Goal: Task Accomplishment & Management: Manage account settings

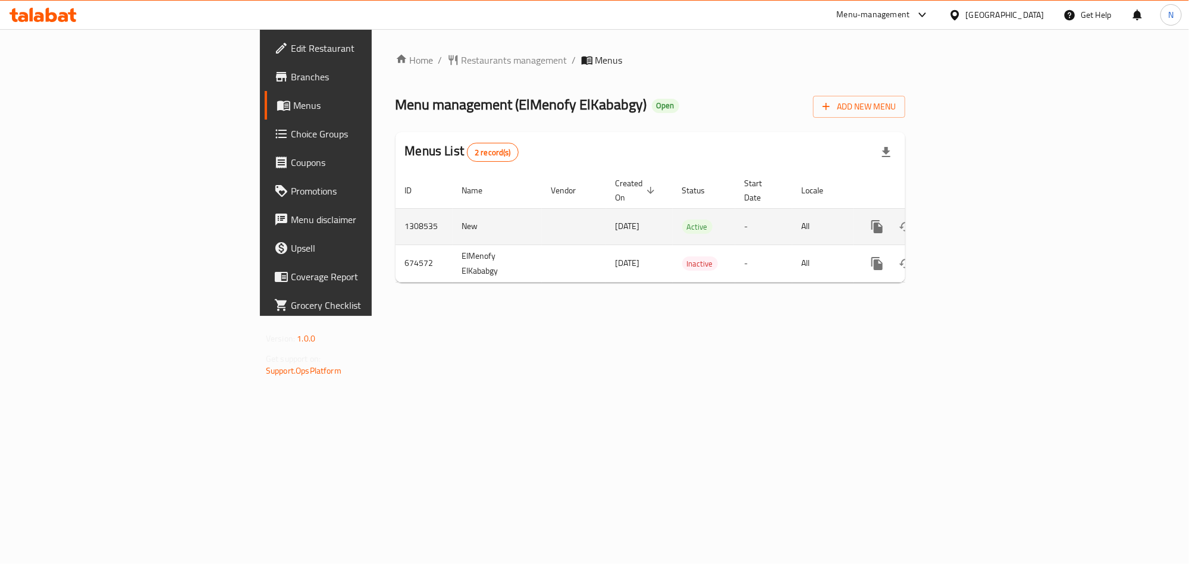
click at [977, 218] on link "enhanced table" at bounding box center [962, 226] width 29 height 29
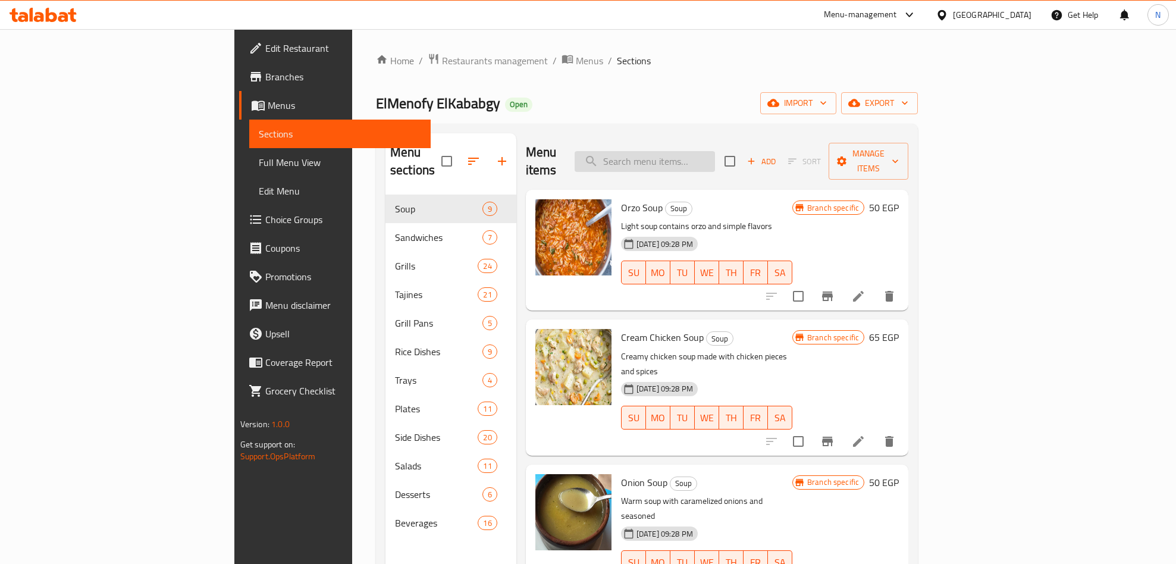
click at [715, 159] on input "search" at bounding box center [644, 161] width 140 height 21
paste input "Whole Shish Chicken"
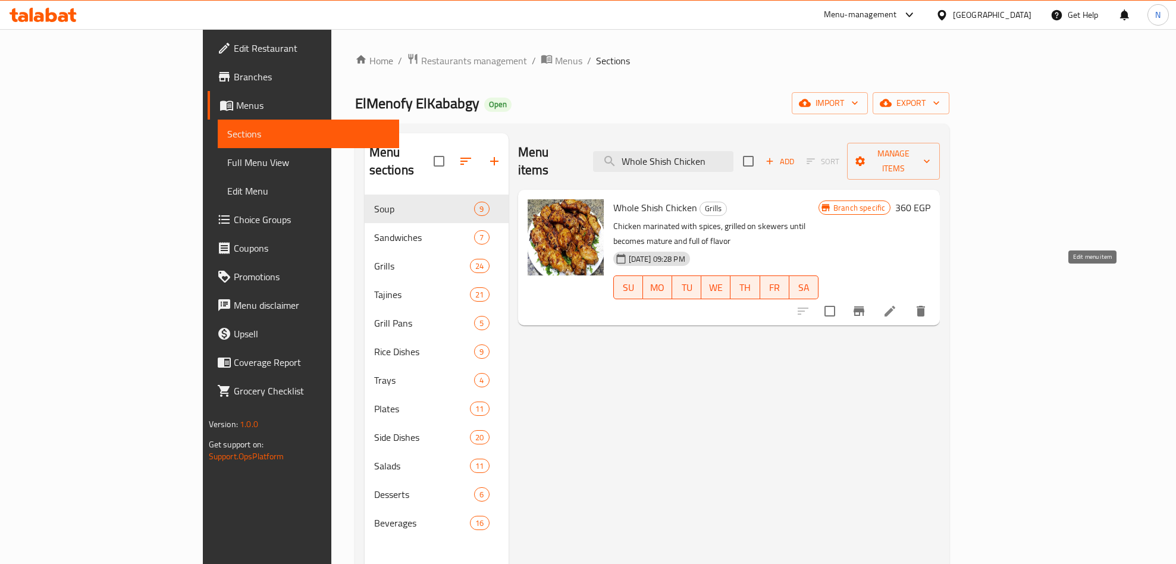
type input "Whole Shish Chicken"
click at [897, 304] on icon at bounding box center [889, 311] width 14 height 14
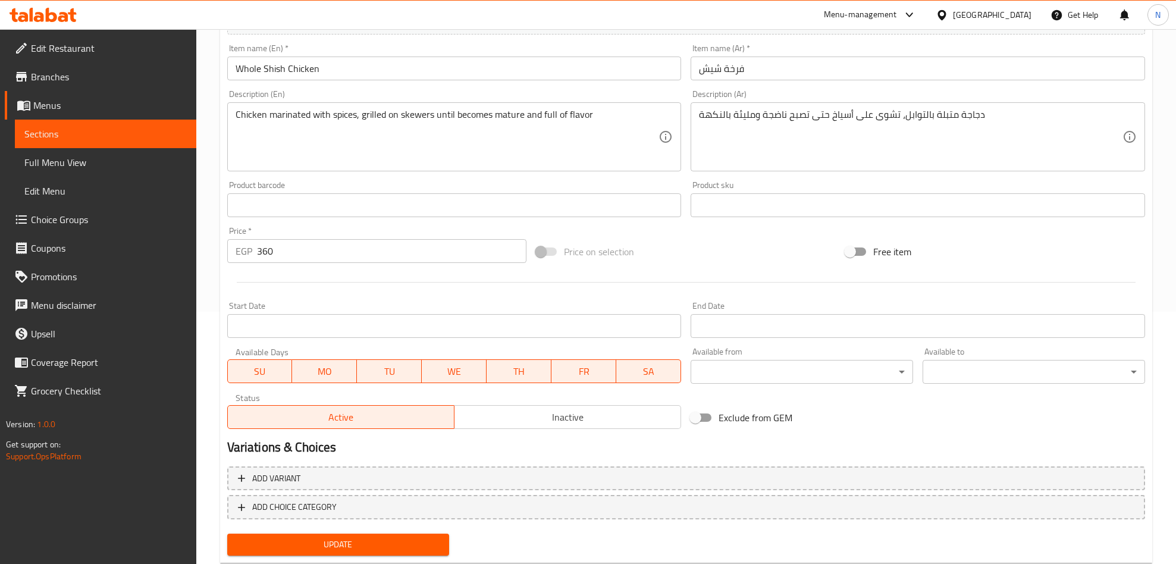
scroll to position [284, 0]
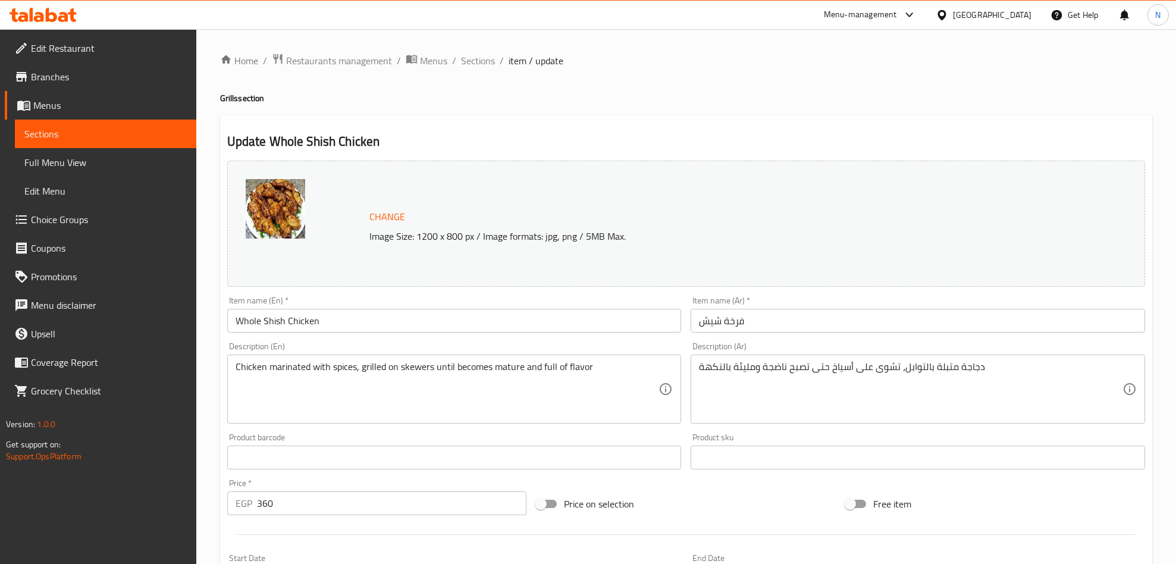
scroll to position [309, 0]
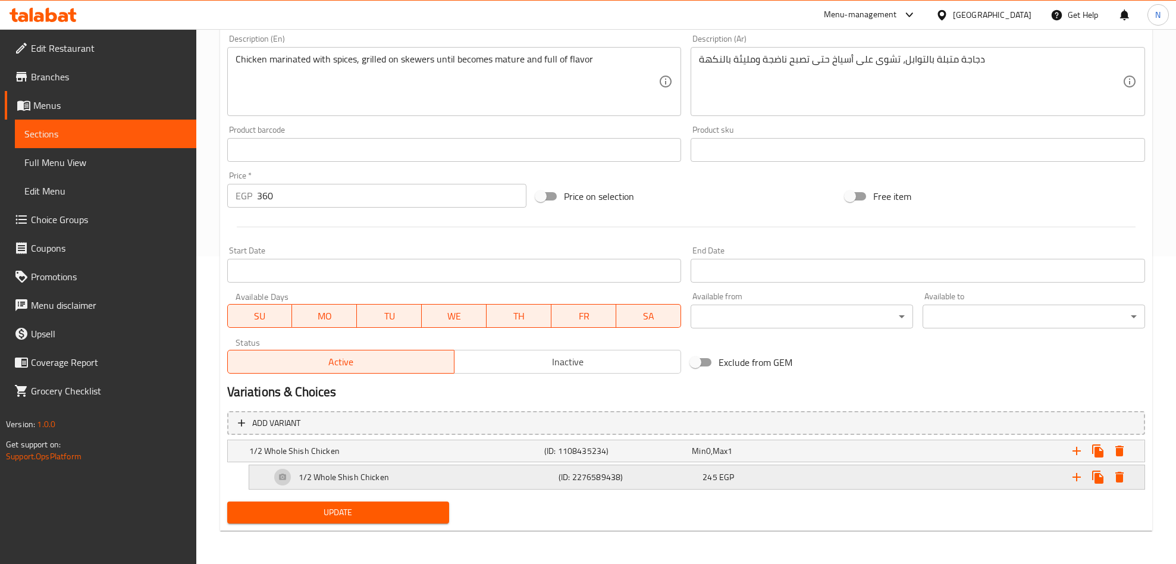
click at [593, 473] on h5 "(ID: 2276589438)" at bounding box center [627, 477] width 139 height 12
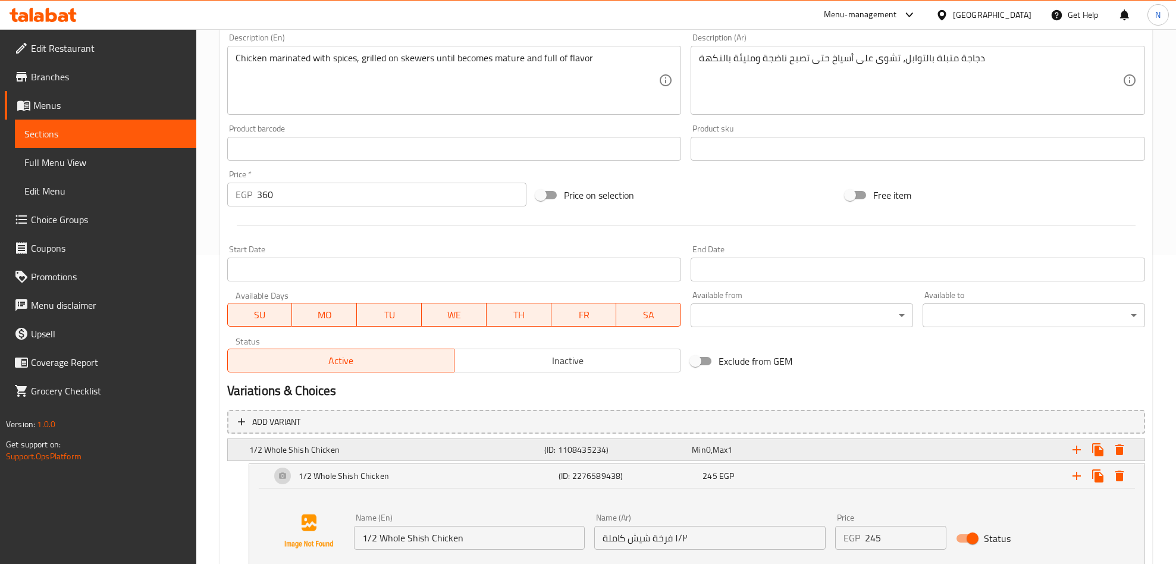
click at [599, 451] on h5 "(ID: 1108435234)" at bounding box center [615, 450] width 143 height 12
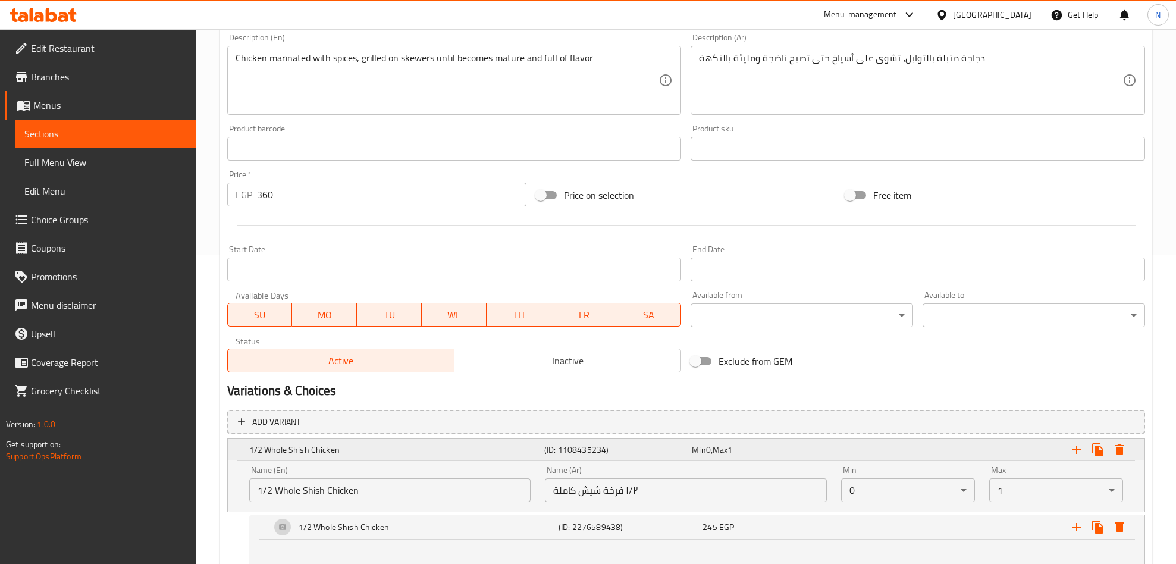
click at [599, 453] on h5 "(ID: 1108435234)" at bounding box center [615, 450] width 143 height 12
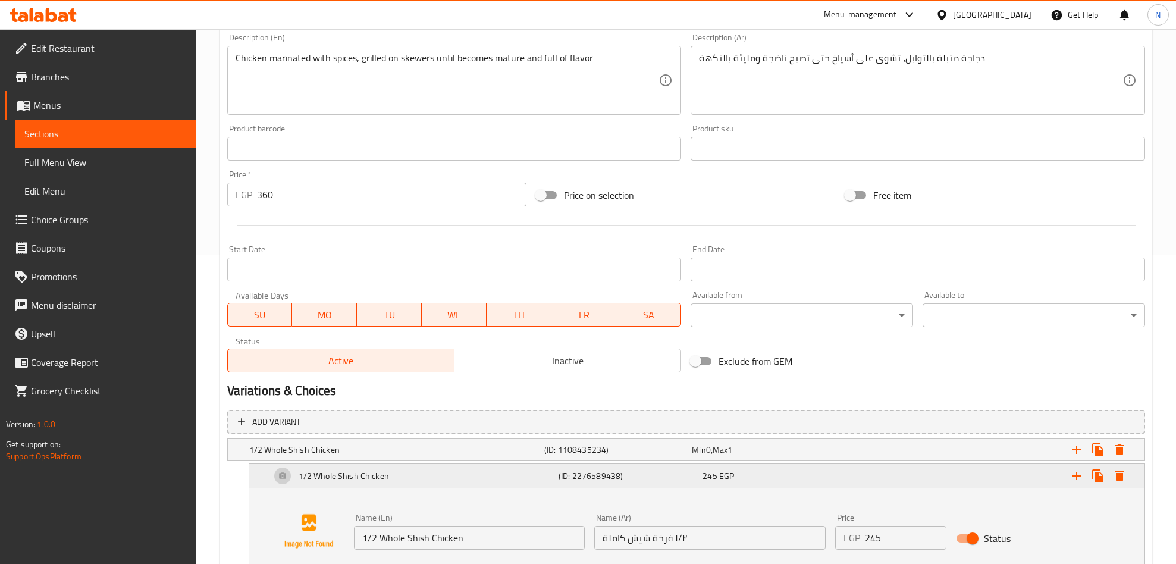
click at [559, 470] on h5 "(ID: 2276589438)" at bounding box center [627, 476] width 139 height 12
